Goal: Task Accomplishment & Management: Manage account settings

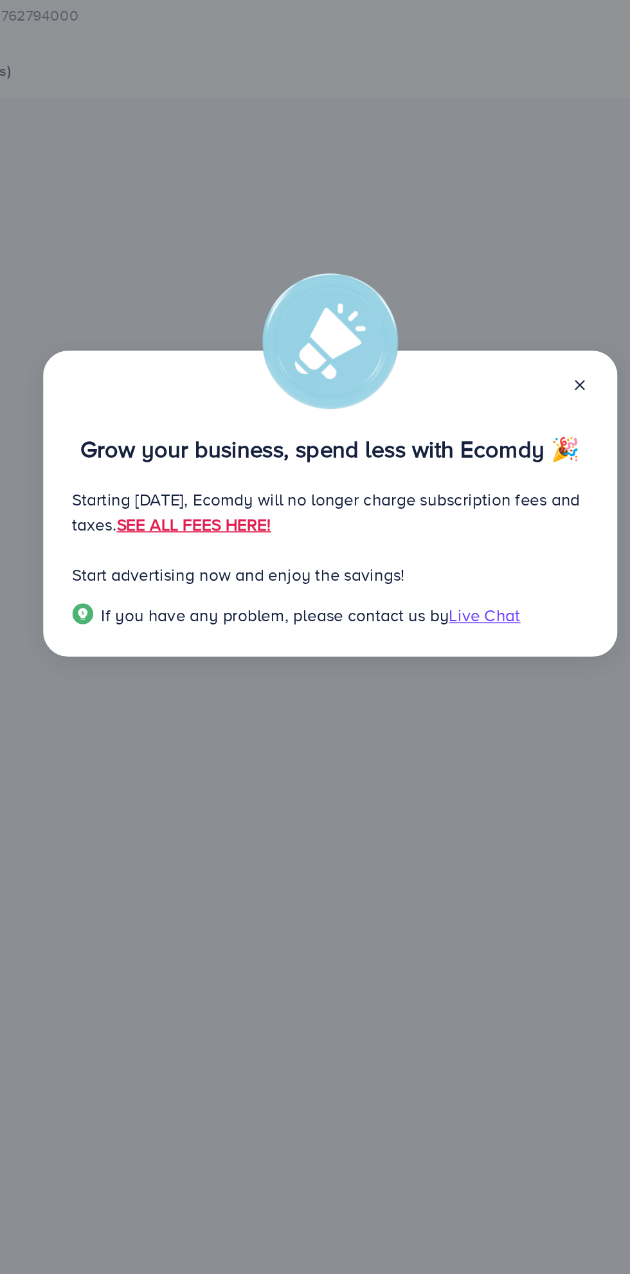
click at [280, 647] on link "SEE ALL FEES HERE!" at bounding box center [232, 650] width 95 height 14
click at [470, 564] on line at bounding box center [470, 563] width 5 height 5
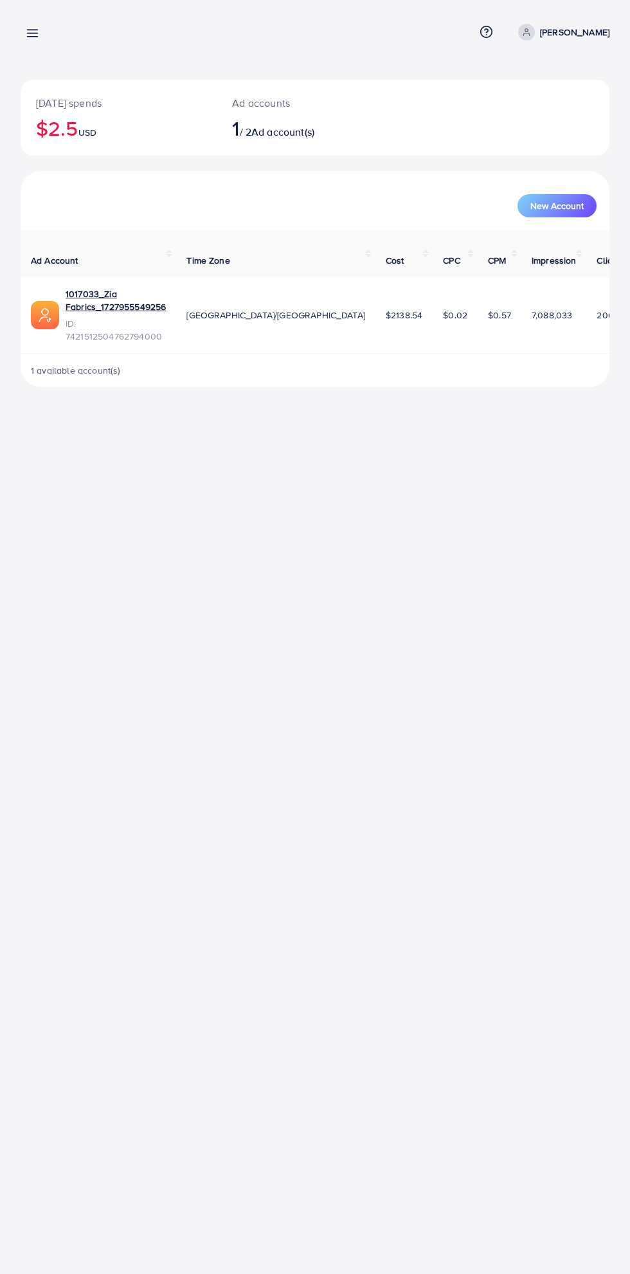
click at [32, 33] on line at bounding box center [33, 33] width 10 height 0
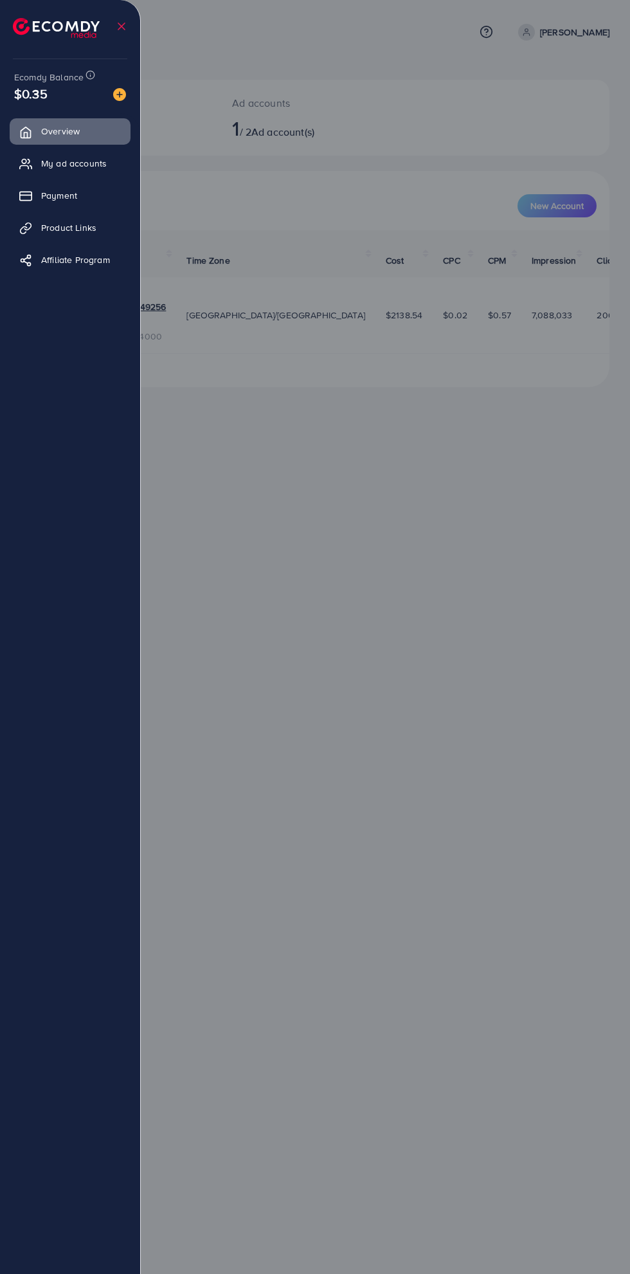
click at [45, 196] on span "Payment" at bounding box center [59, 195] width 36 height 13
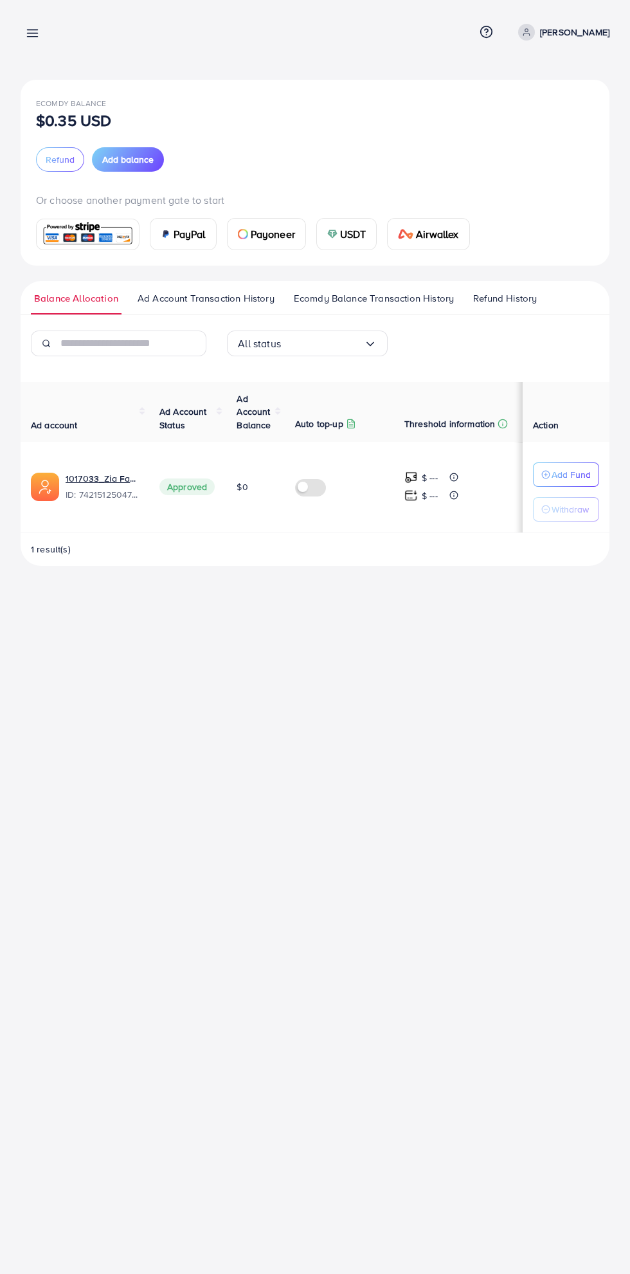
click at [352, 230] on span "USDT" at bounding box center [353, 233] width 26 height 15
